Goal: Task Accomplishment & Management: Manage account settings

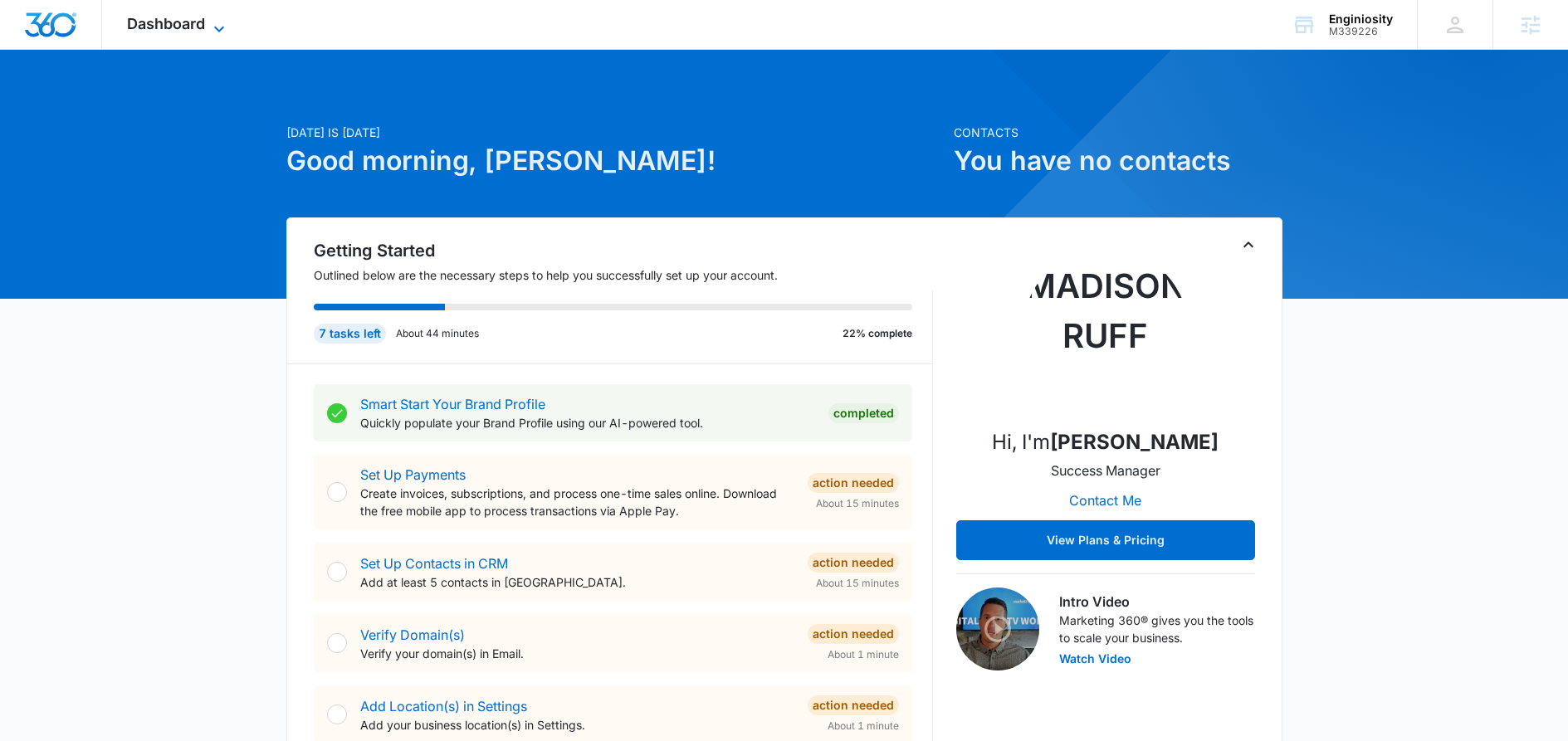
click at [217, 25] on icon at bounding box center [218, 29] width 20 height 20
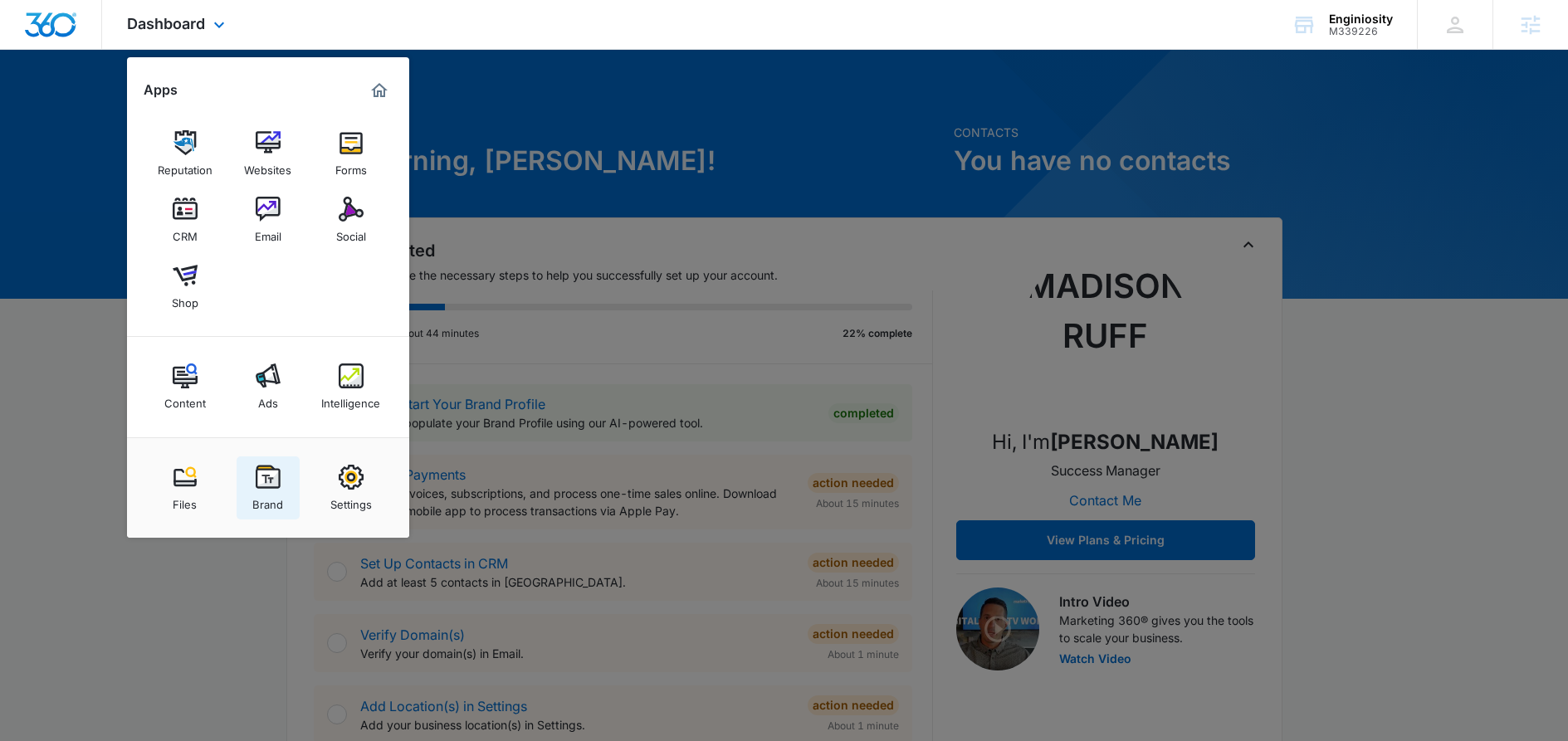
click at [268, 462] on link "Brand" at bounding box center [268, 488] width 63 height 63
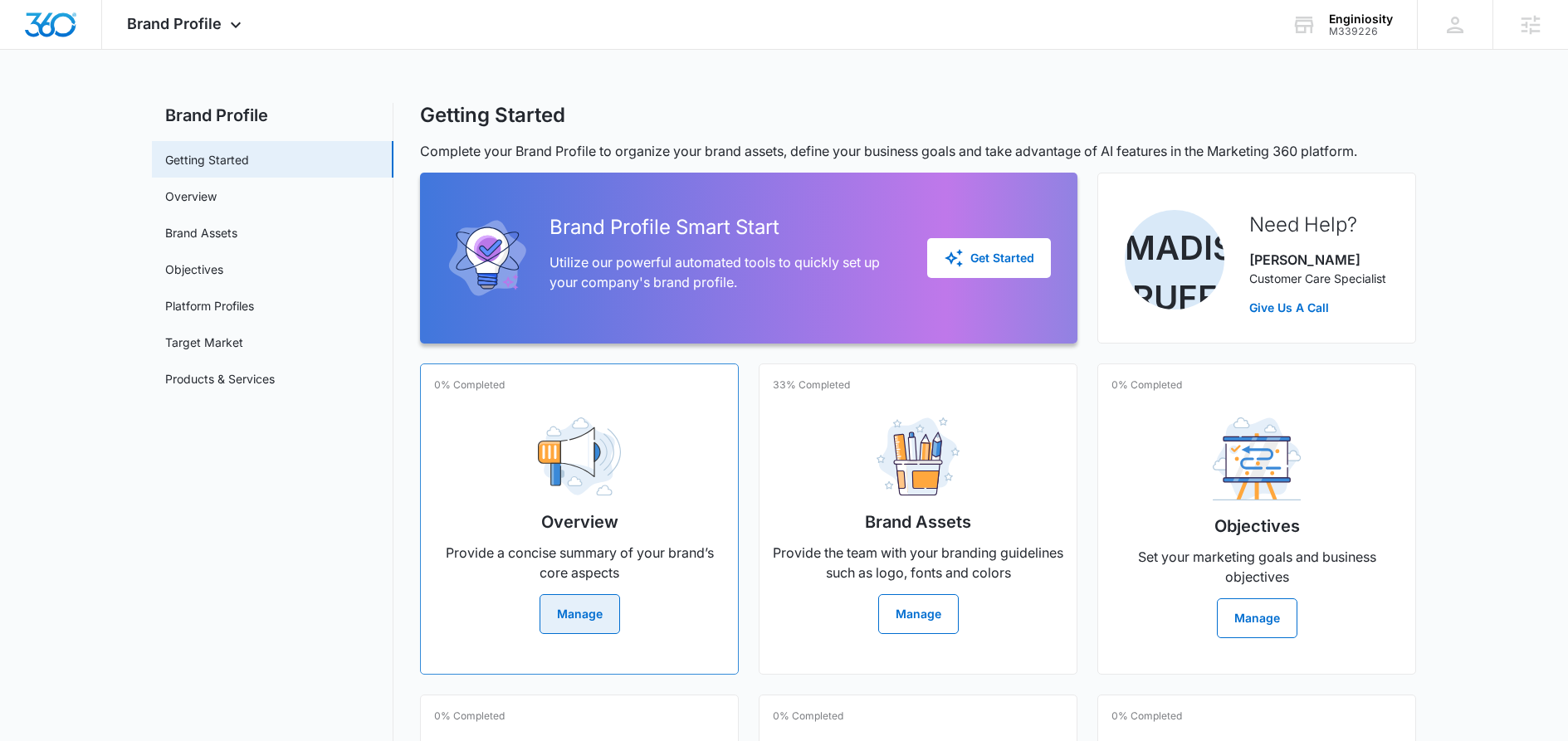
click at [574, 619] on button "Manage" at bounding box center [580, 614] width 81 height 40
